Goal: Information Seeking & Learning: Learn about a topic

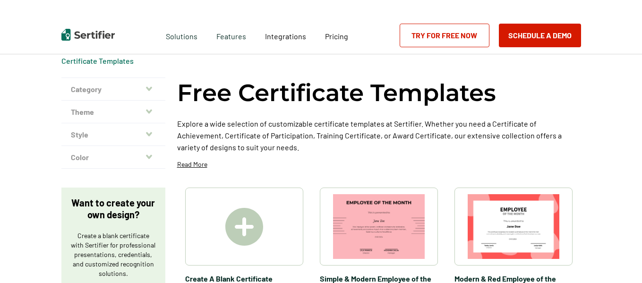
scroll to position [49, 0]
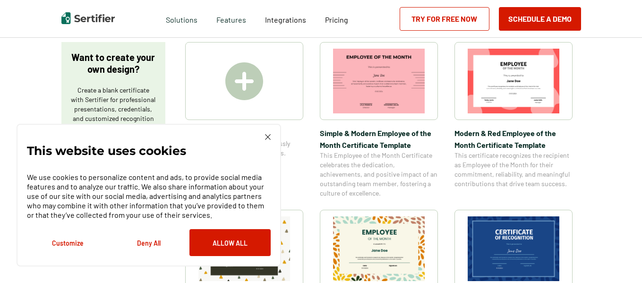
scroll to position [165, 0]
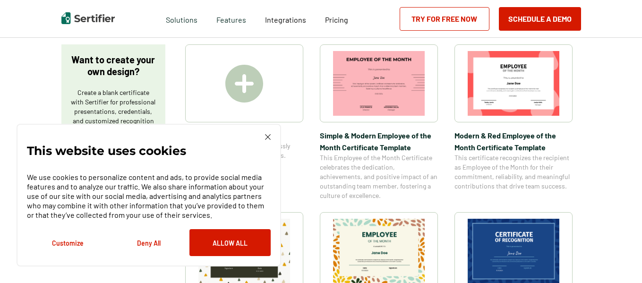
click at [270, 137] on img at bounding box center [268, 137] width 6 height 6
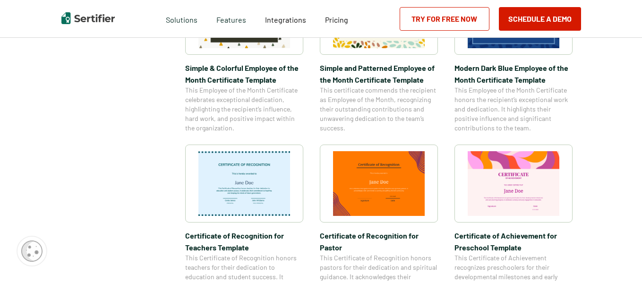
scroll to position [0, 0]
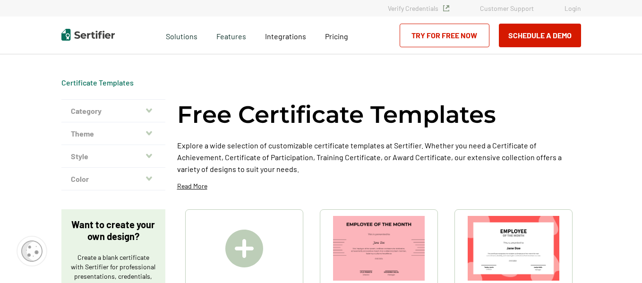
click at [124, 112] on button "Category" at bounding box center [113, 111] width 104 height 23
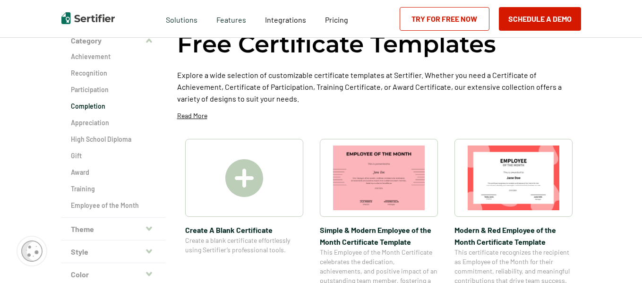
scroll to position [71, 0]
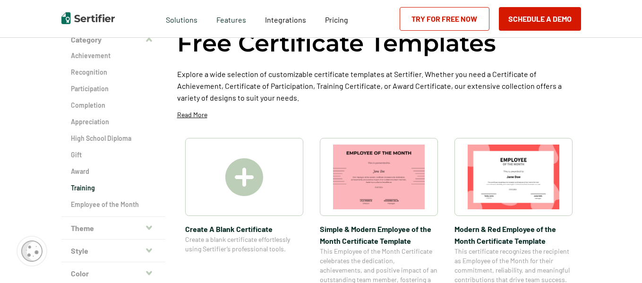
click at [92, 187] on h2 "Training" at bounding box center [113, 187] width 85 height 9
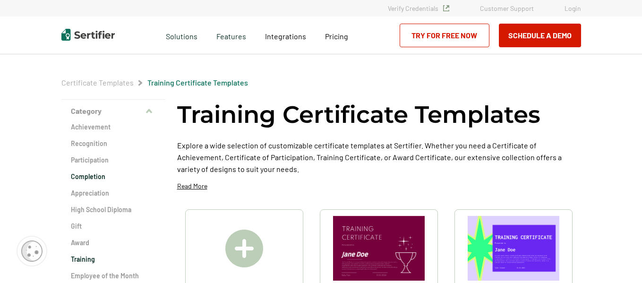
click at [102, 179] on h2 "Completion" at bounding box center [113, 176] width 85 height 9
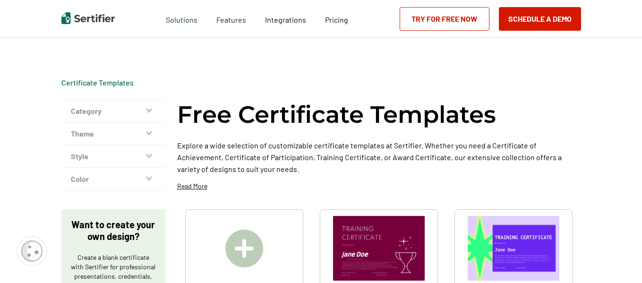
scroll to position [71, 0]
